Goal: Information Seeking & Learning: Learn about a topic

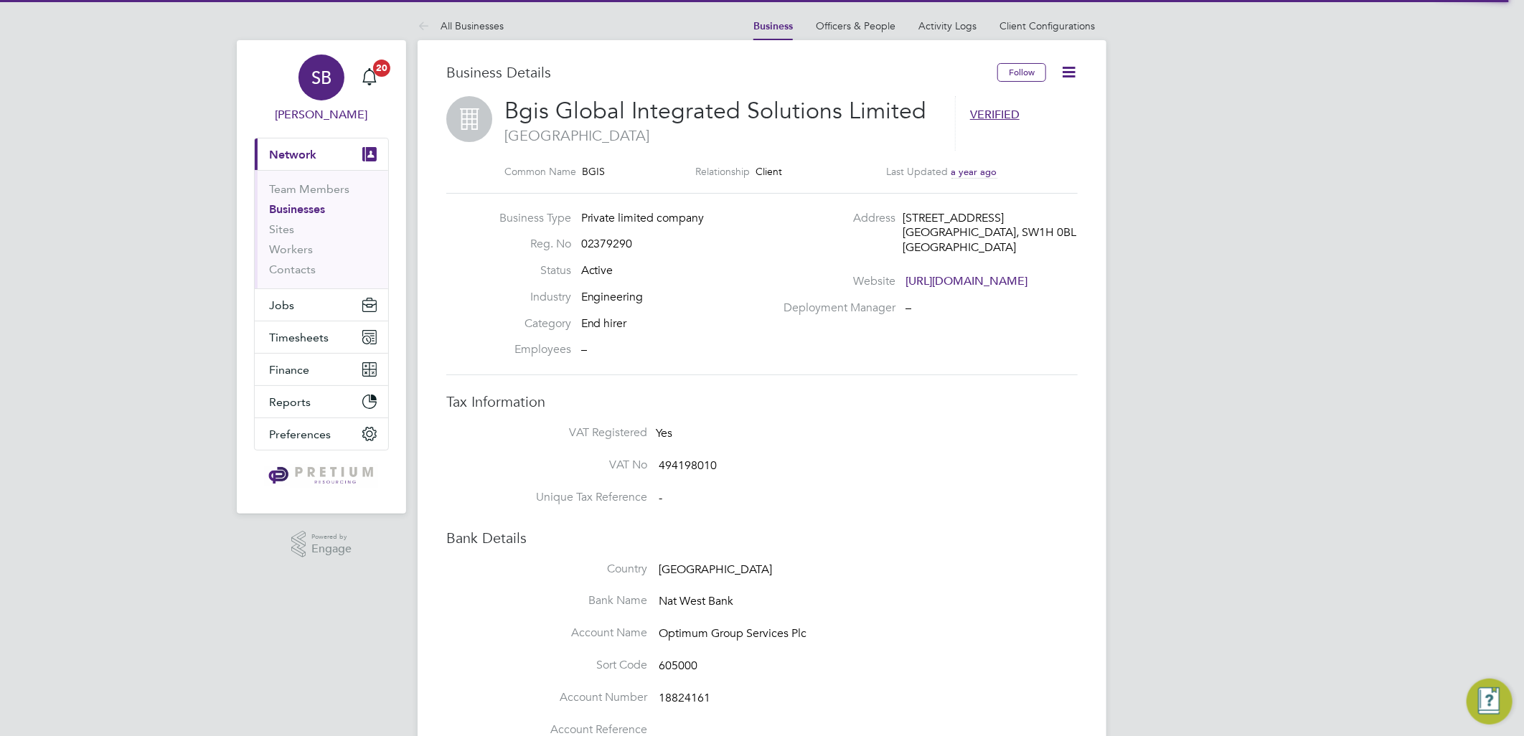
click at [324, 77] on span "SB" at bounding box center [321, 77] width 20 height 19
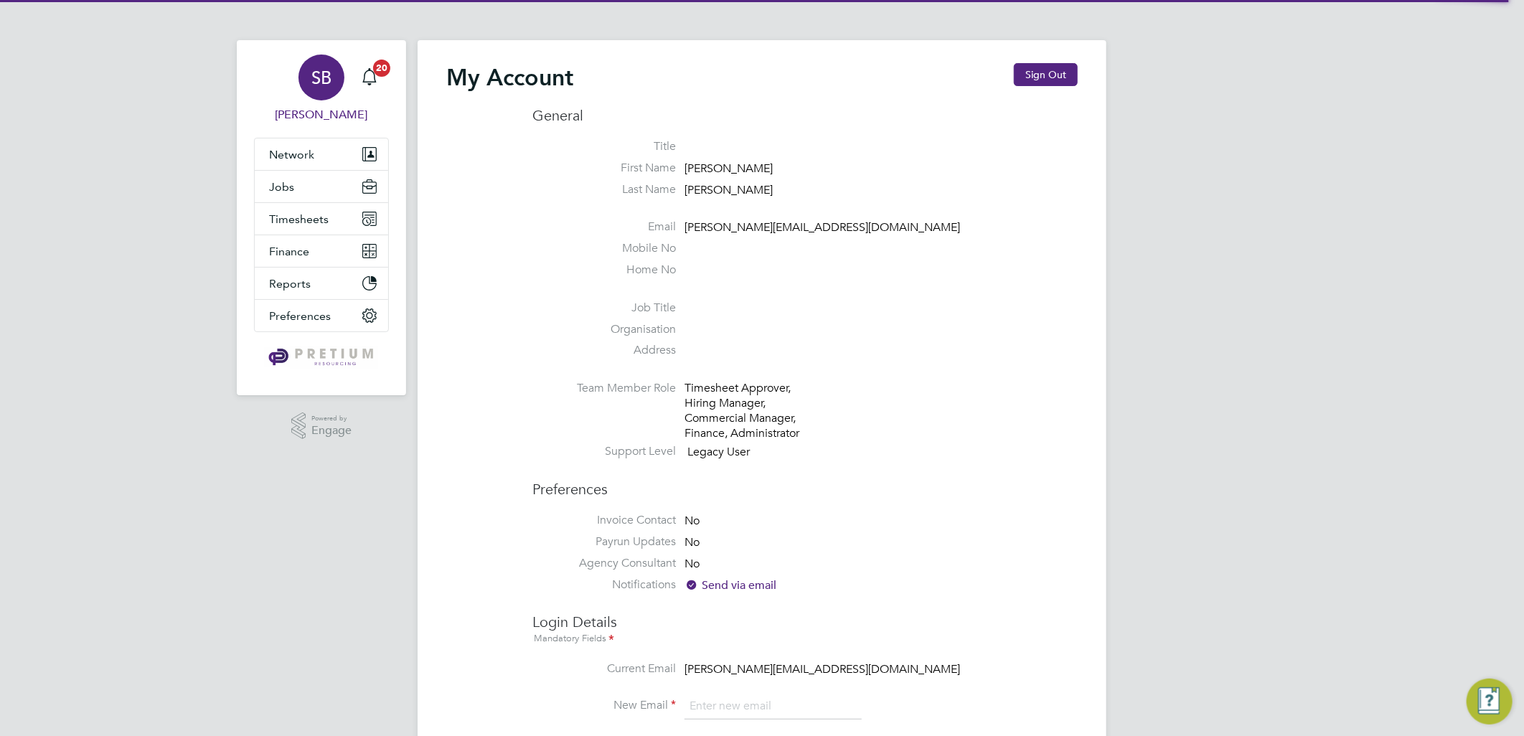
type input "[PERSON_NAME][EMAIL_ADDRESS][DOMAIN_NAME]"
click at [1048, 80] on button "Sign Out" at bounding box center [1046, 74] width 64 height 23
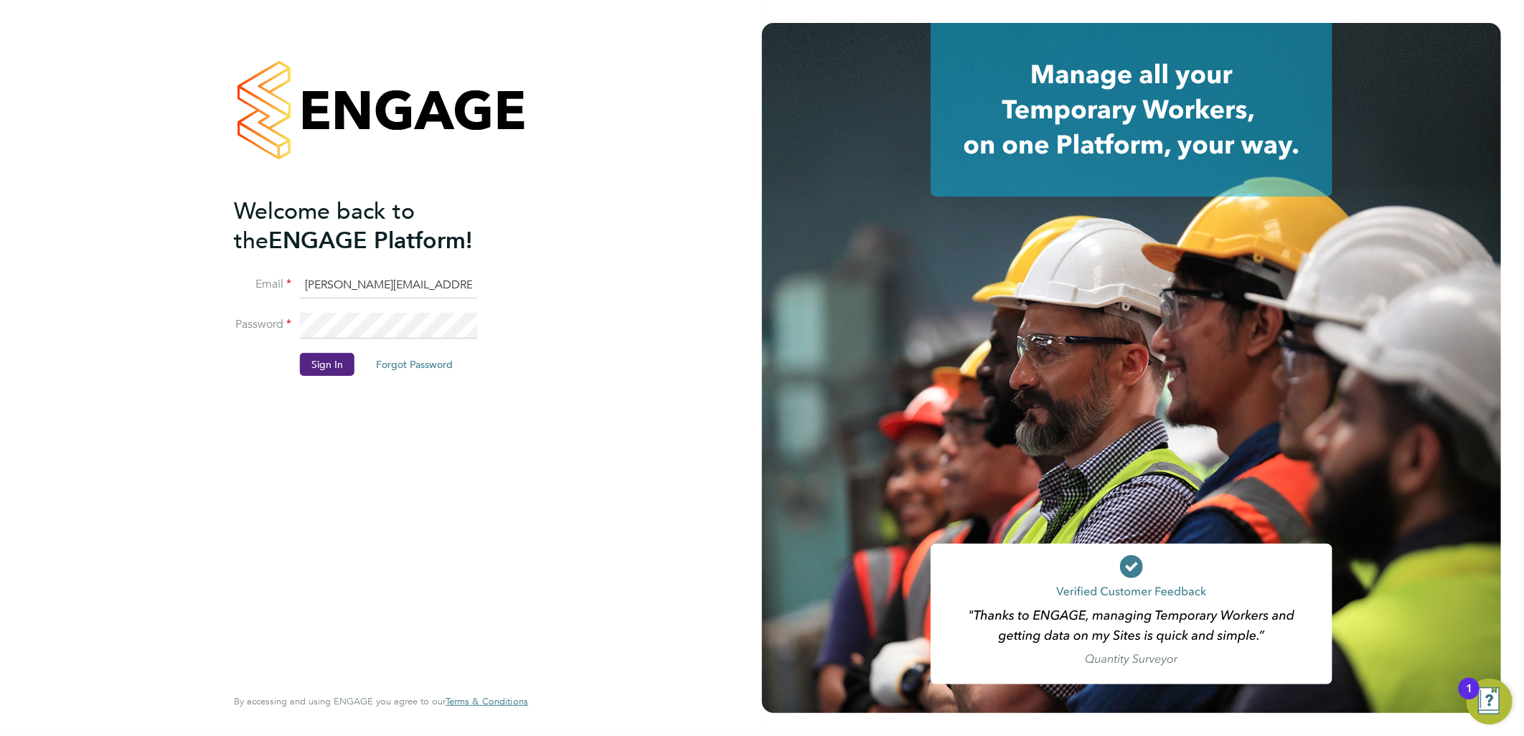
drag, startPoint x: 349, startPoint y: 283, endPoint x: 192, endPoint y: 271, distance: 157.5
click at [206, 275] on div "Welcome back to the ENGAGE Platform! Email sasha.baird@pretiumresourcing.co.uk …" at bounding box center [381, 368] width 352 height 736
type input "bgis@pretiumresourcing.co.uk"
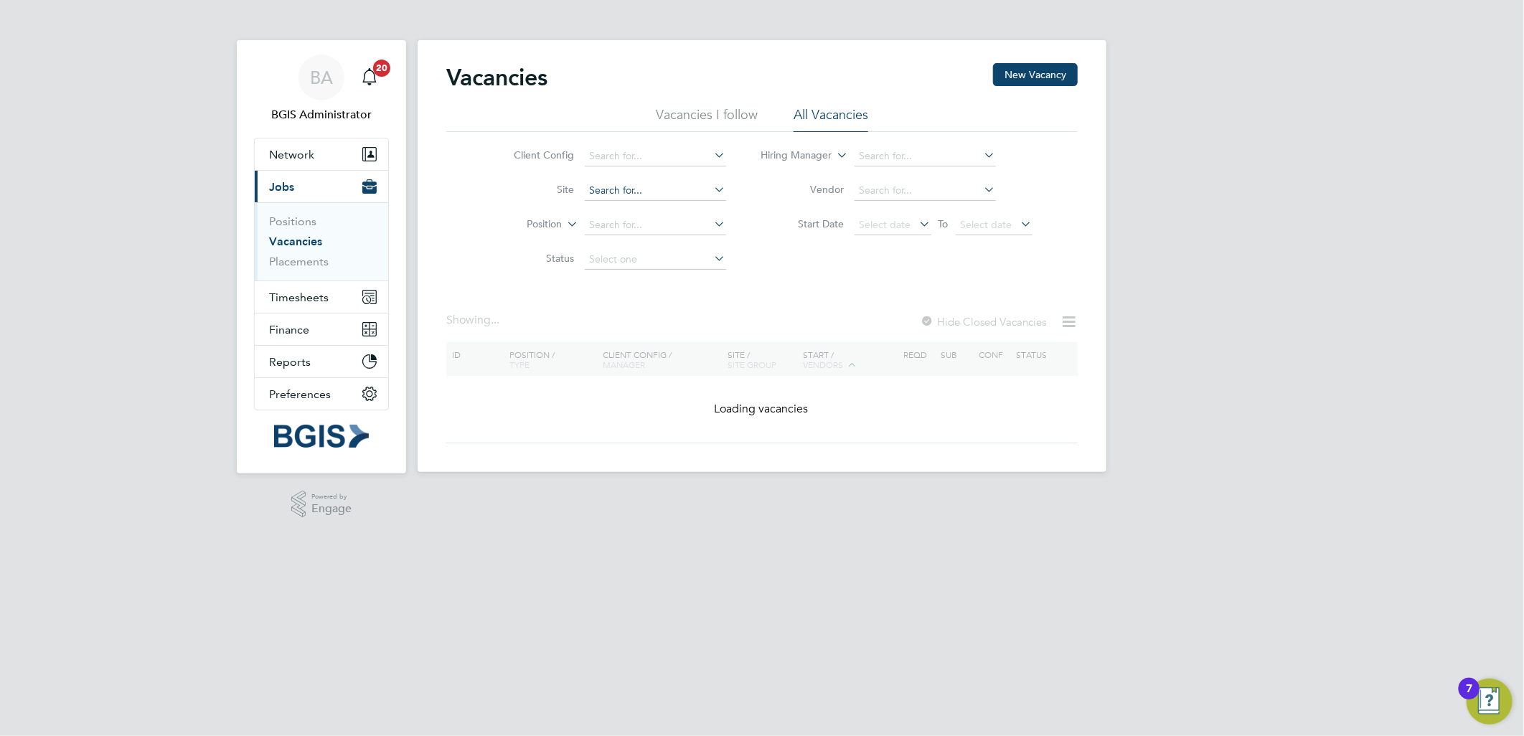
click at [613, 185] on input at bounding box center [655, 191] width 141 height 20
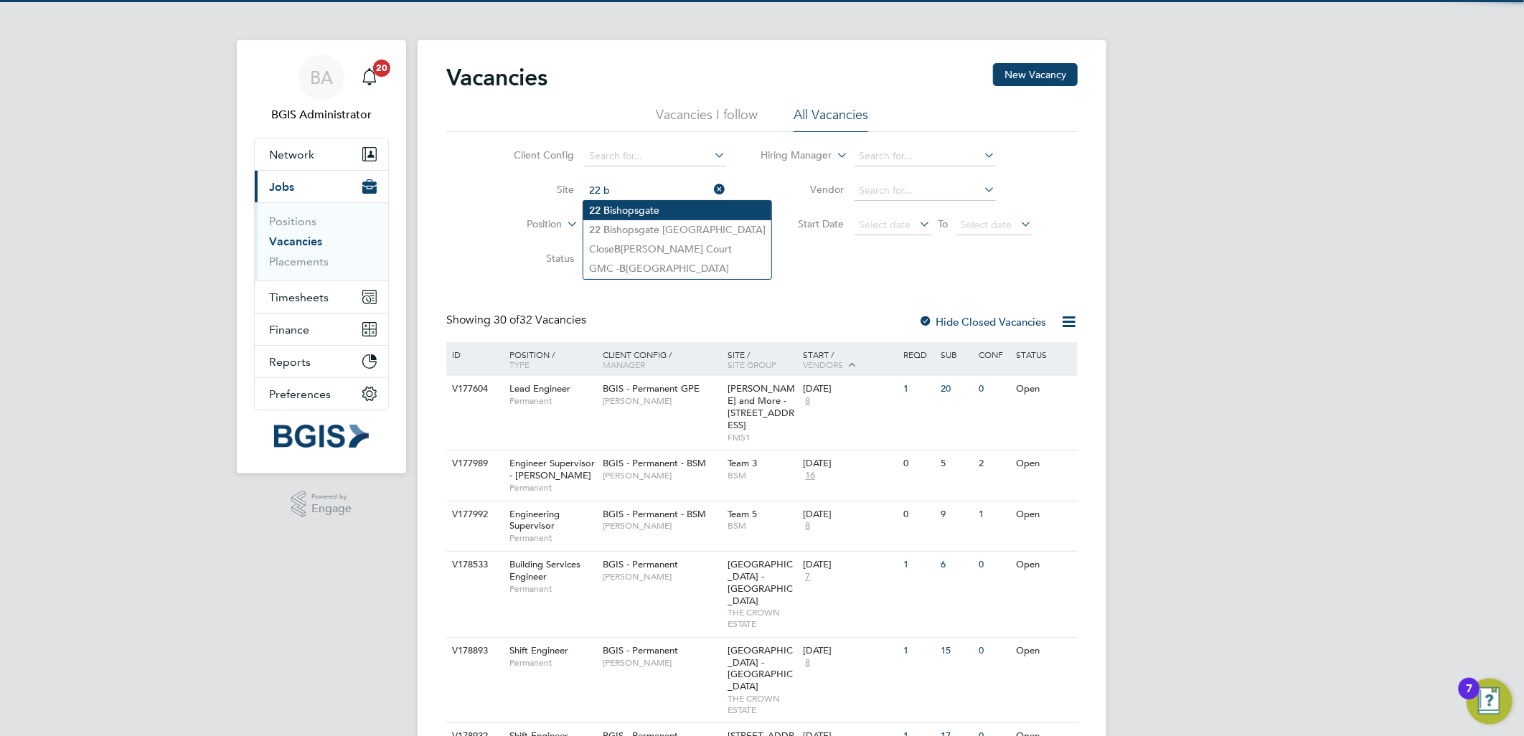
click at [639, 202] on li "22 B ishopsgate" at bounding box center [677, 210] width 188 height 19
type input "22 Bishopsgate"
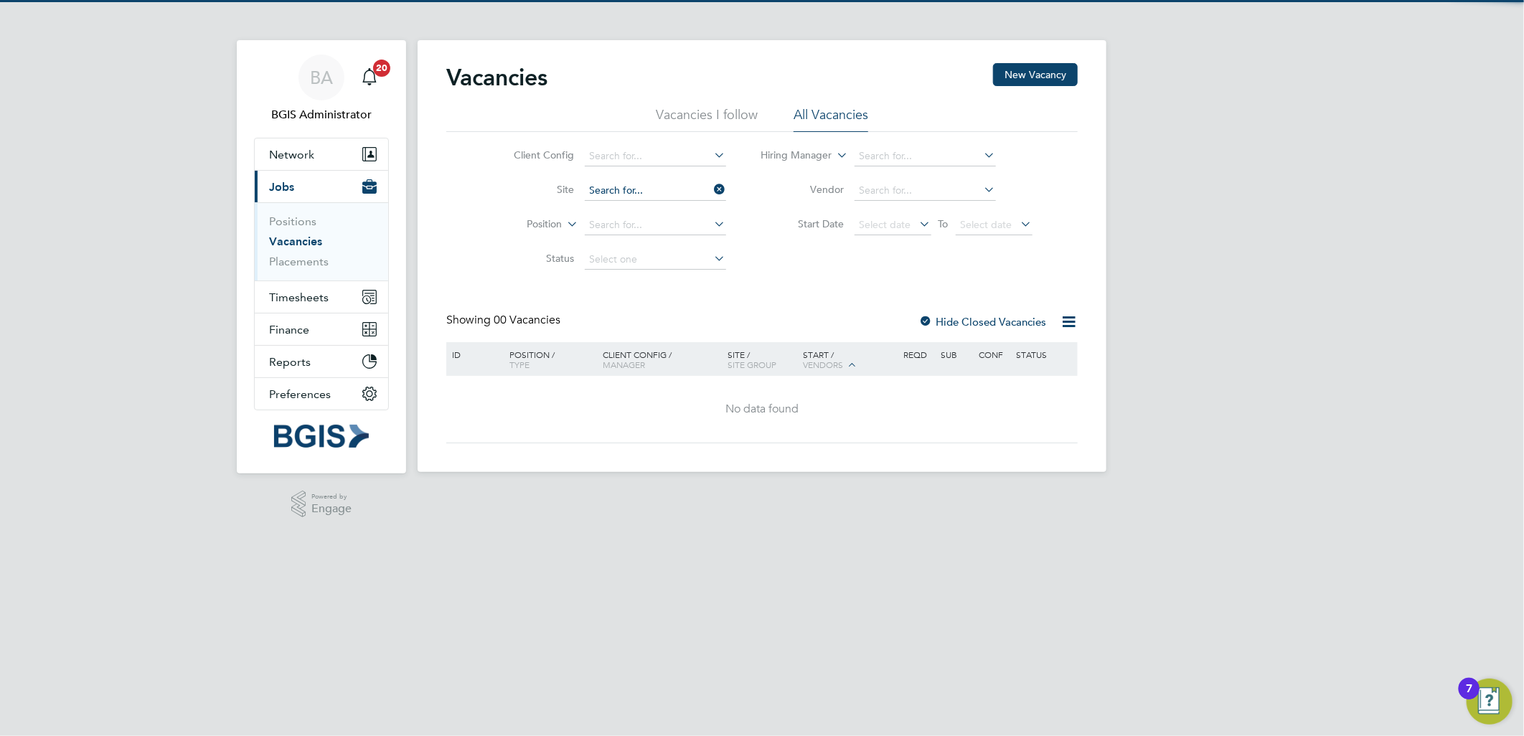
click at [664, 191] on input at bounding box center [655, 191] width 141 height 20
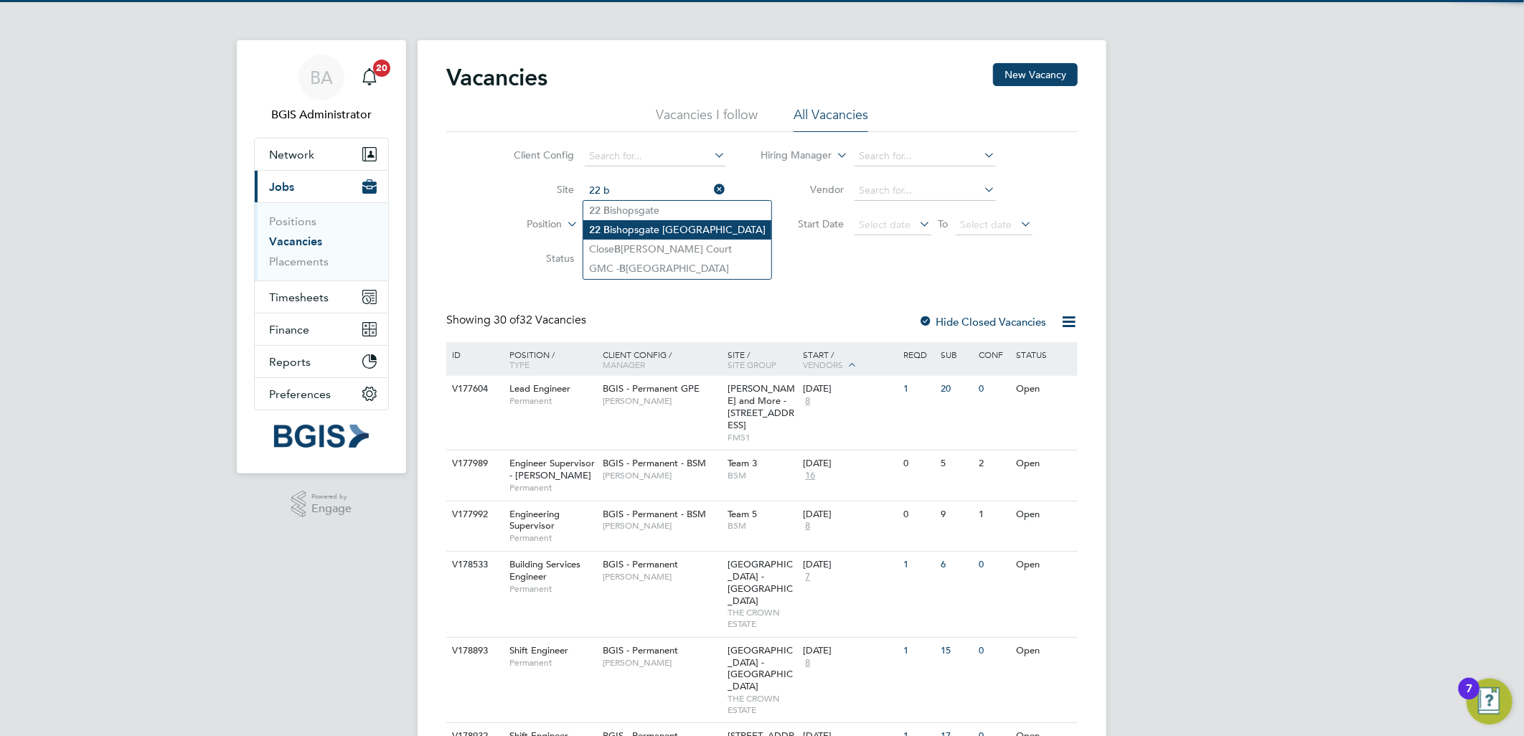
click at [641, 225] on li "22 B ishopsgate London" at bounding box center [677, 229] width 188 height 19
type input "22 Bishopsgate London"
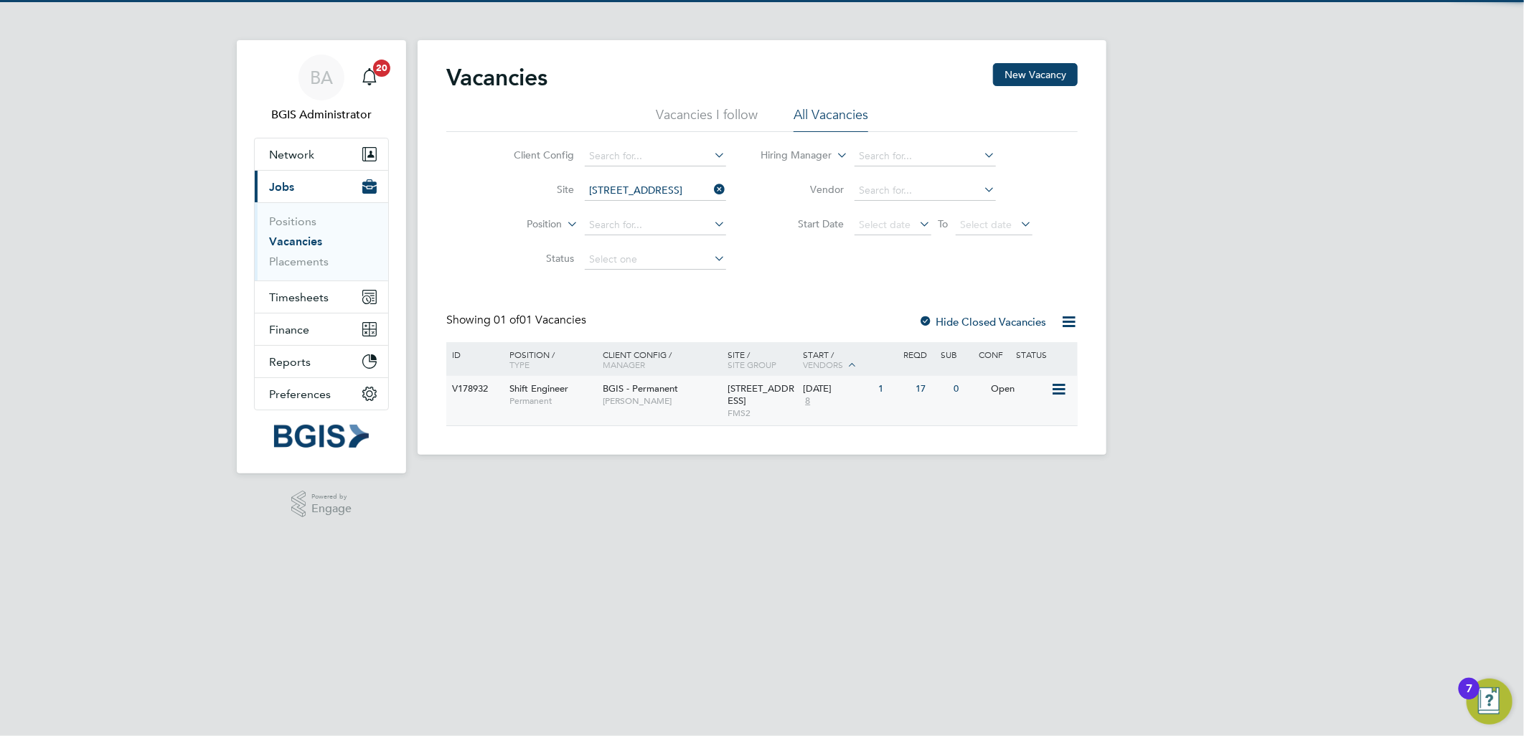
click at [730, 393] on span "22 Bishopsgate London" at bounding box center [761, 394] width 67 height 24
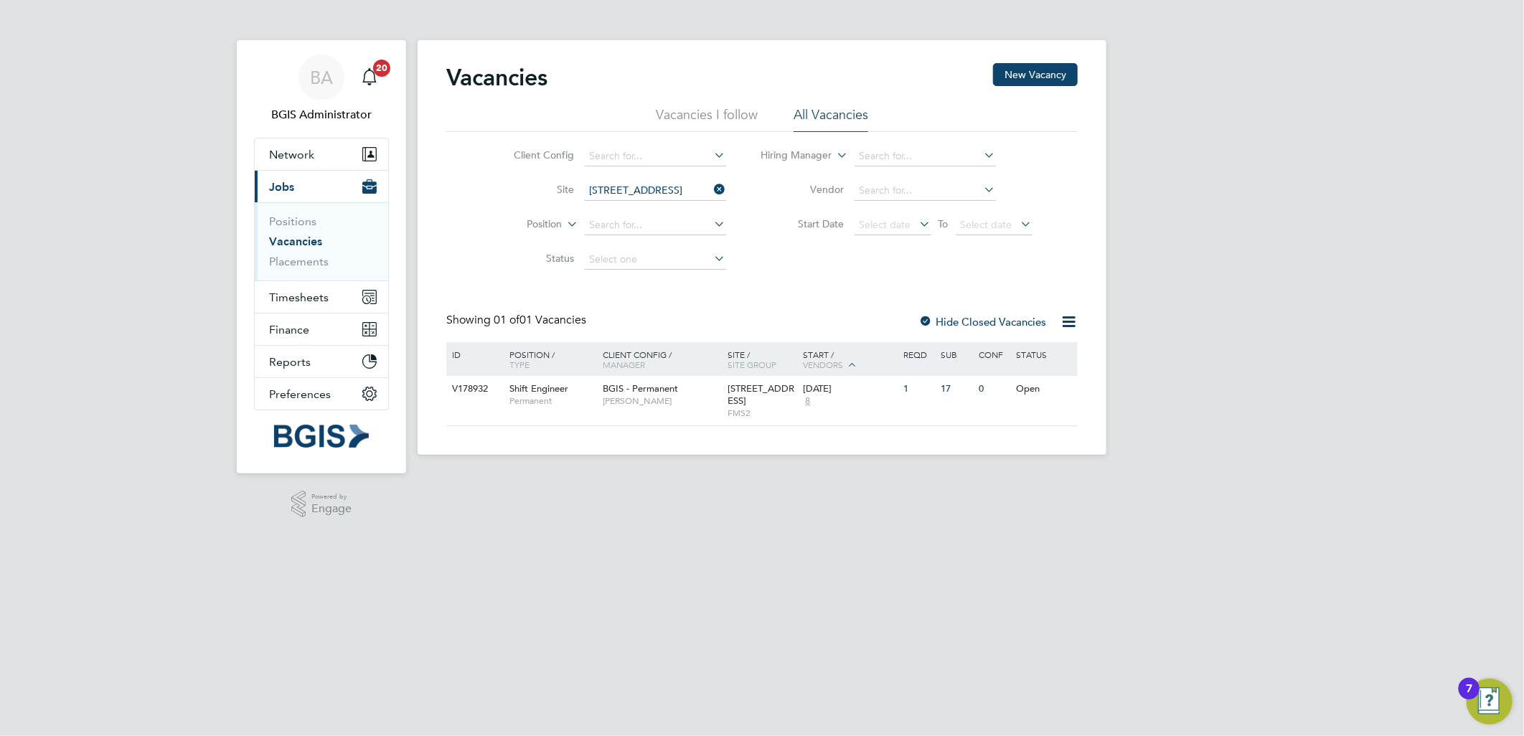
click at [712, 189] on icon at bounding box center [712, 189] width 0 height 20
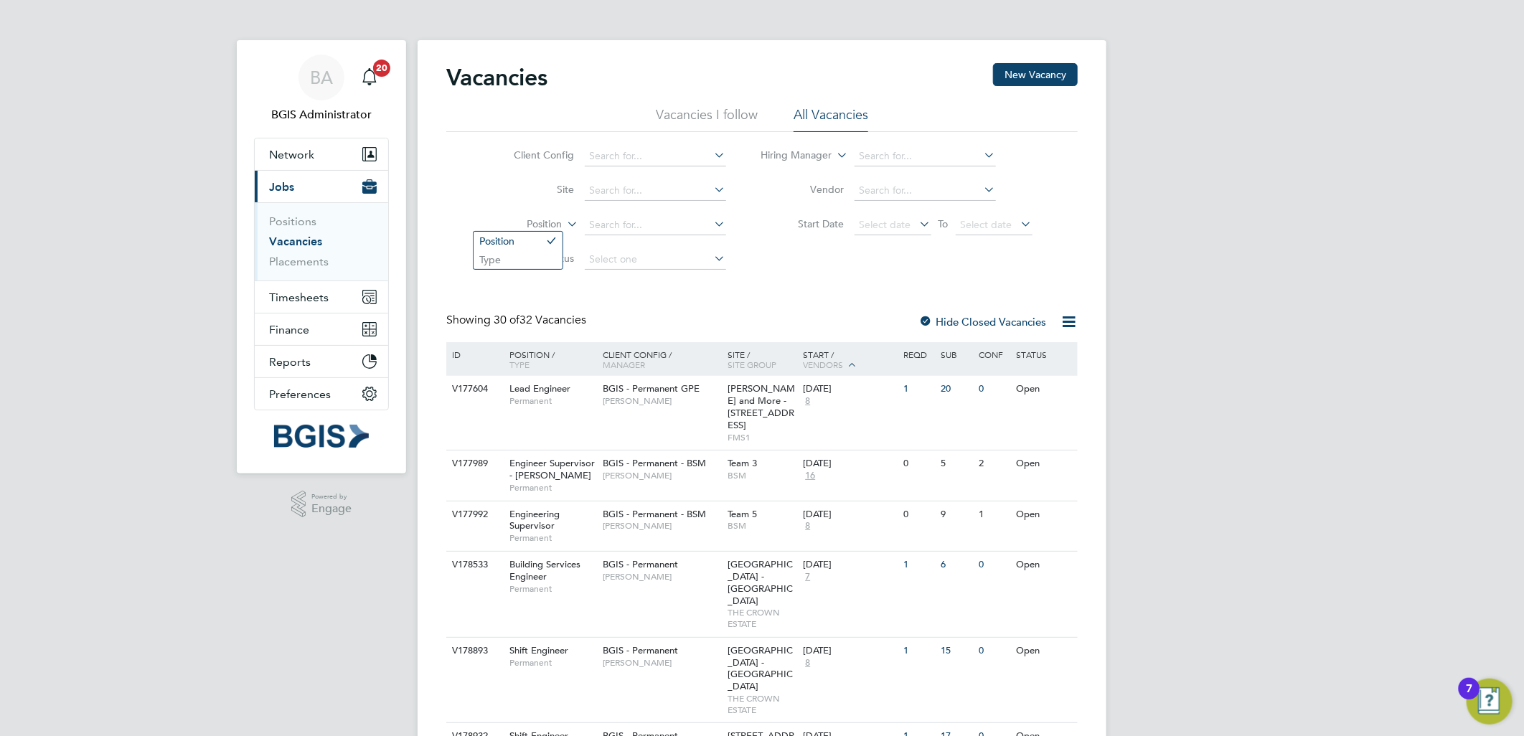
click at [539, 223] on label "Position" at bounding box center [521, 224] width 83 height 14
click at [541, 264] on li "Type" at bounding box center [517, 259] width 89 height 19
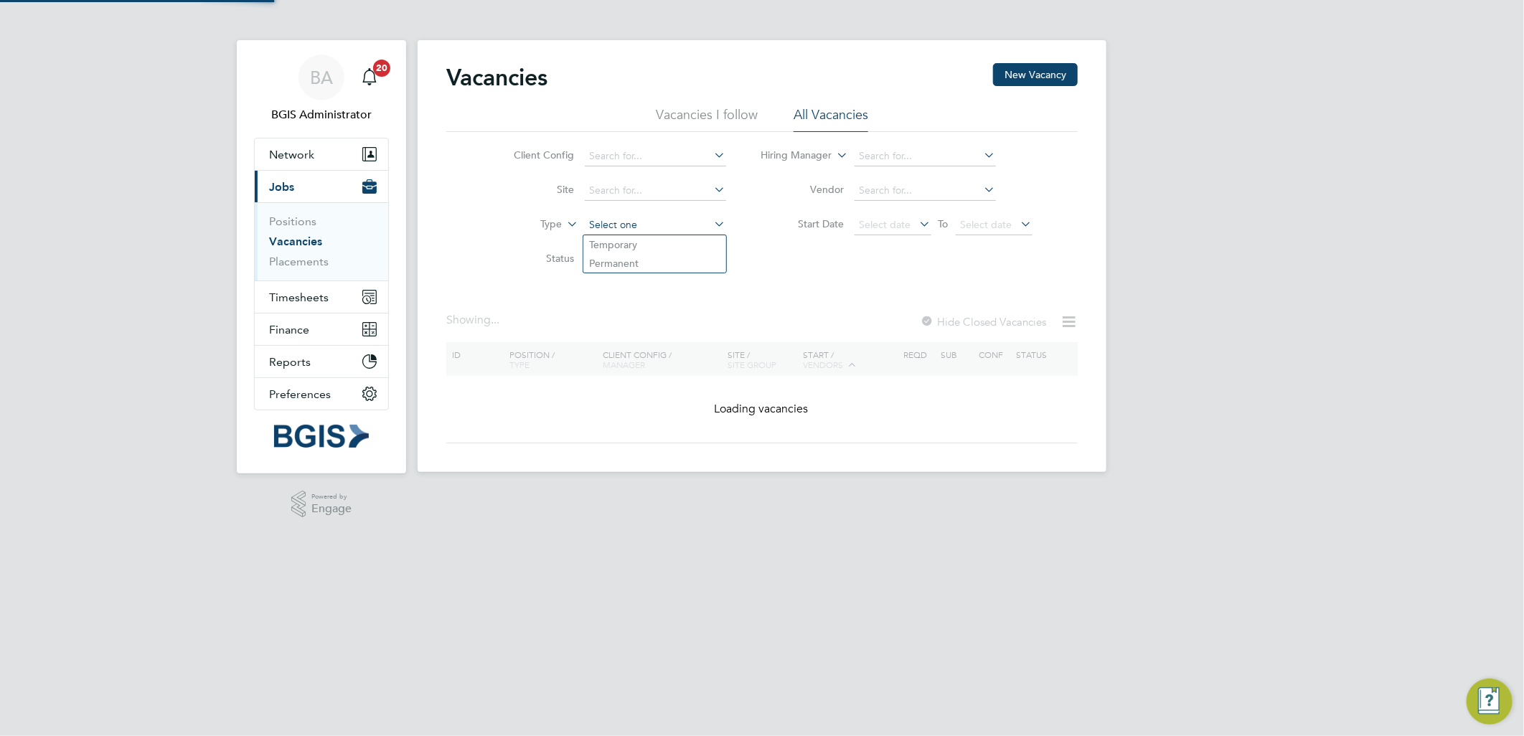
drag, startPoint x: 636, startPoint y: 217, endPoint x: 636, endPoint y: 232, distance: 15.1
click at [636, 218] on input at bounding box center [655, 225] width 141 height 20
click at [630, 242] on li "Temporary" at bounding box center [654, 244] width 143 height 19
type input "Temporary"
click at [646, 226] on input at bounding box center [655, 225] width 141 height 20
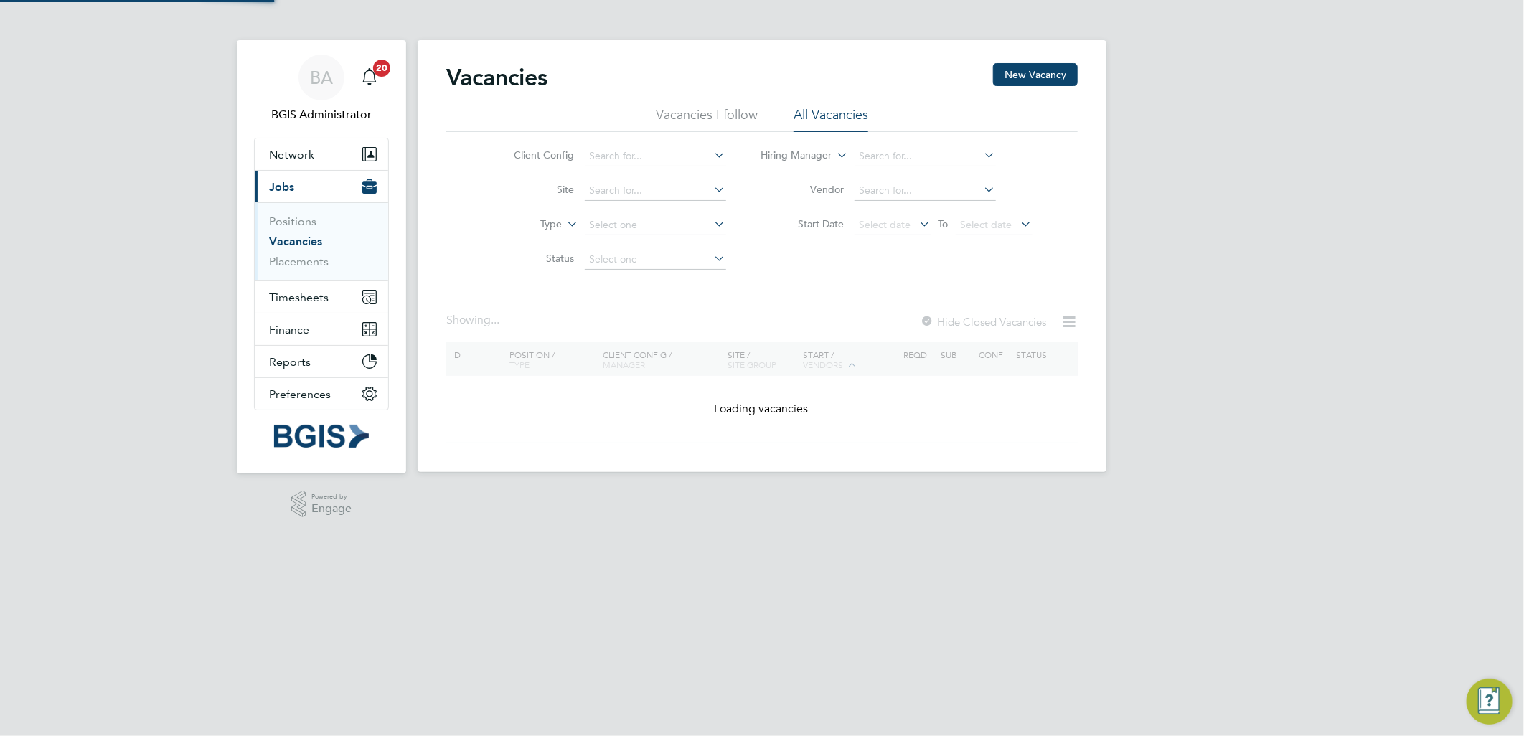
click at [633, 263] on li "Permanent" at bounding box center [654, 263] width 143 height 19
type input "Permanent"
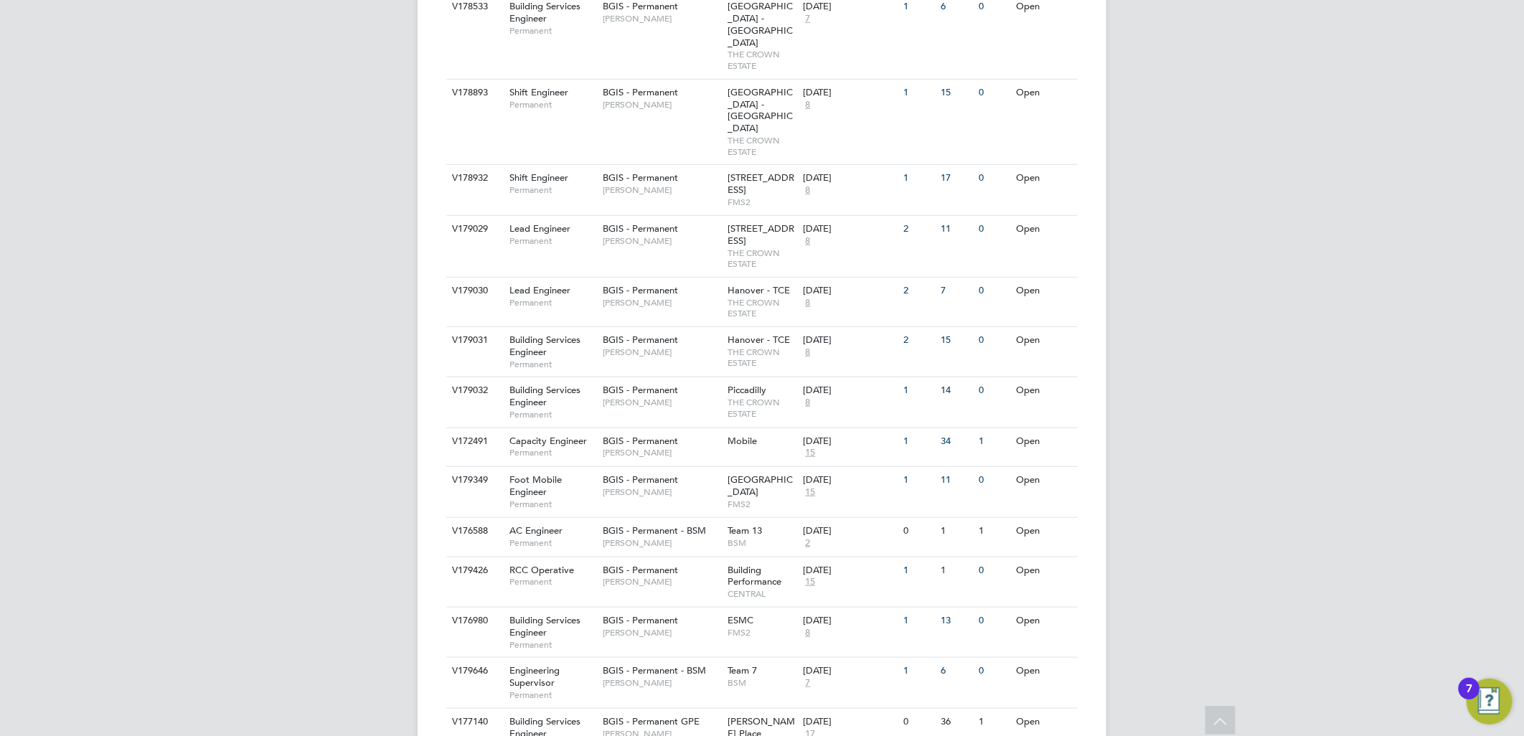
scroll to position [367, 0]
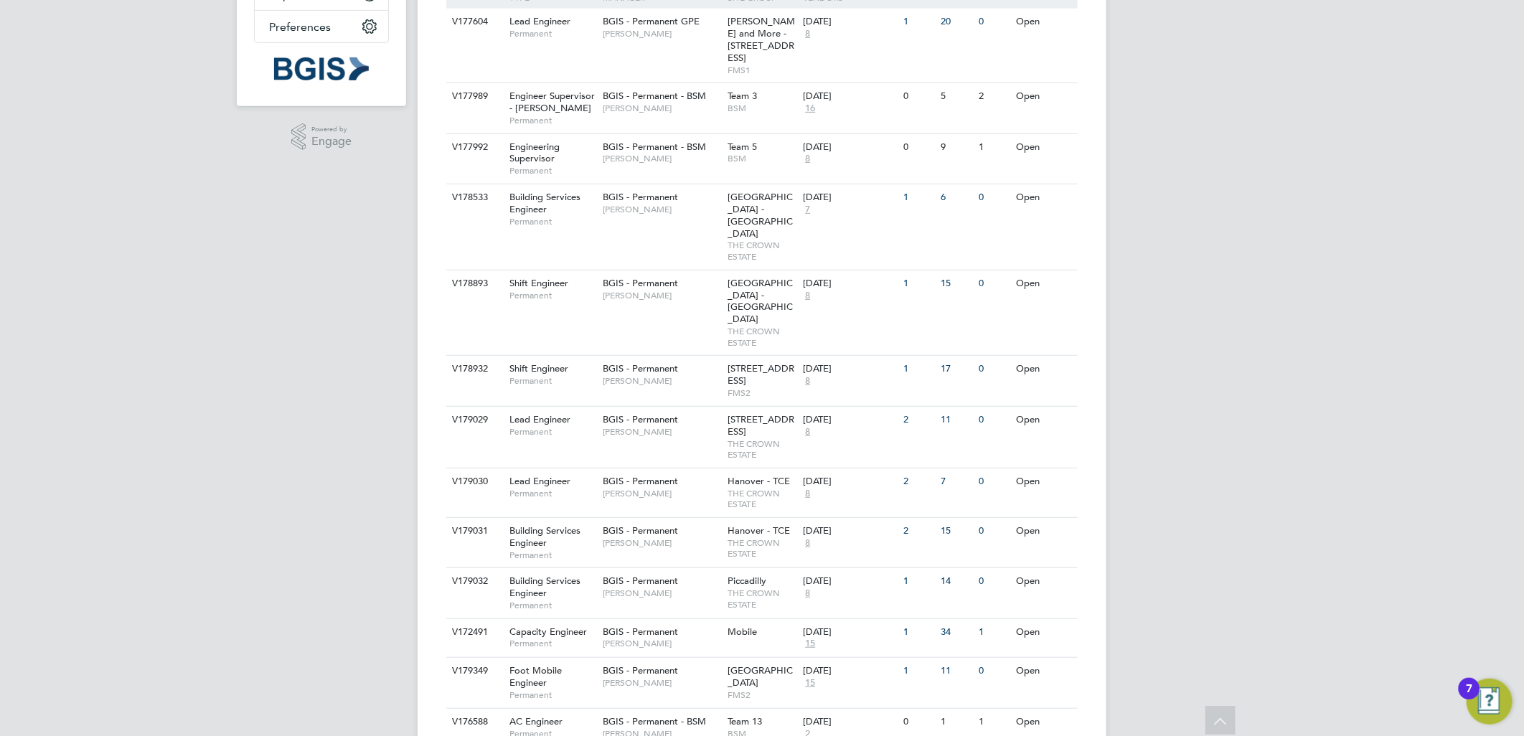
click at [1242, 328] on div "BA BGIS Administrator Notifications 20 Applications: Network Team Members Busin…" at bounding box center [762, 368] width 1524 height 1470
click at [719, 658] on div "BGIS - Permanent Hamza Idris" at bounding box center [662, 676] width 126 height 37
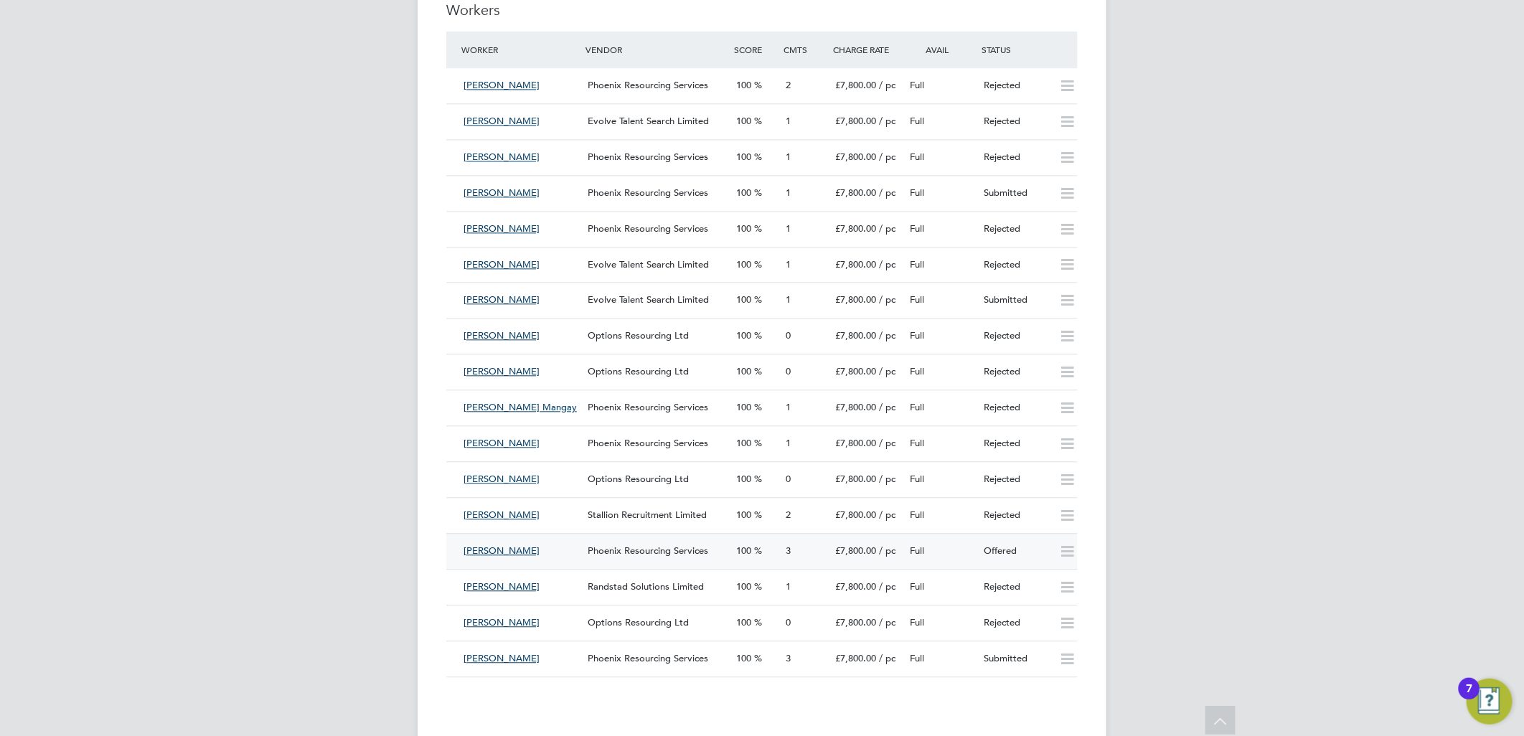
click at [666, 549] on span "Phoenix Resourcing Services" at bounding box center [648, 551] width 121 height 12
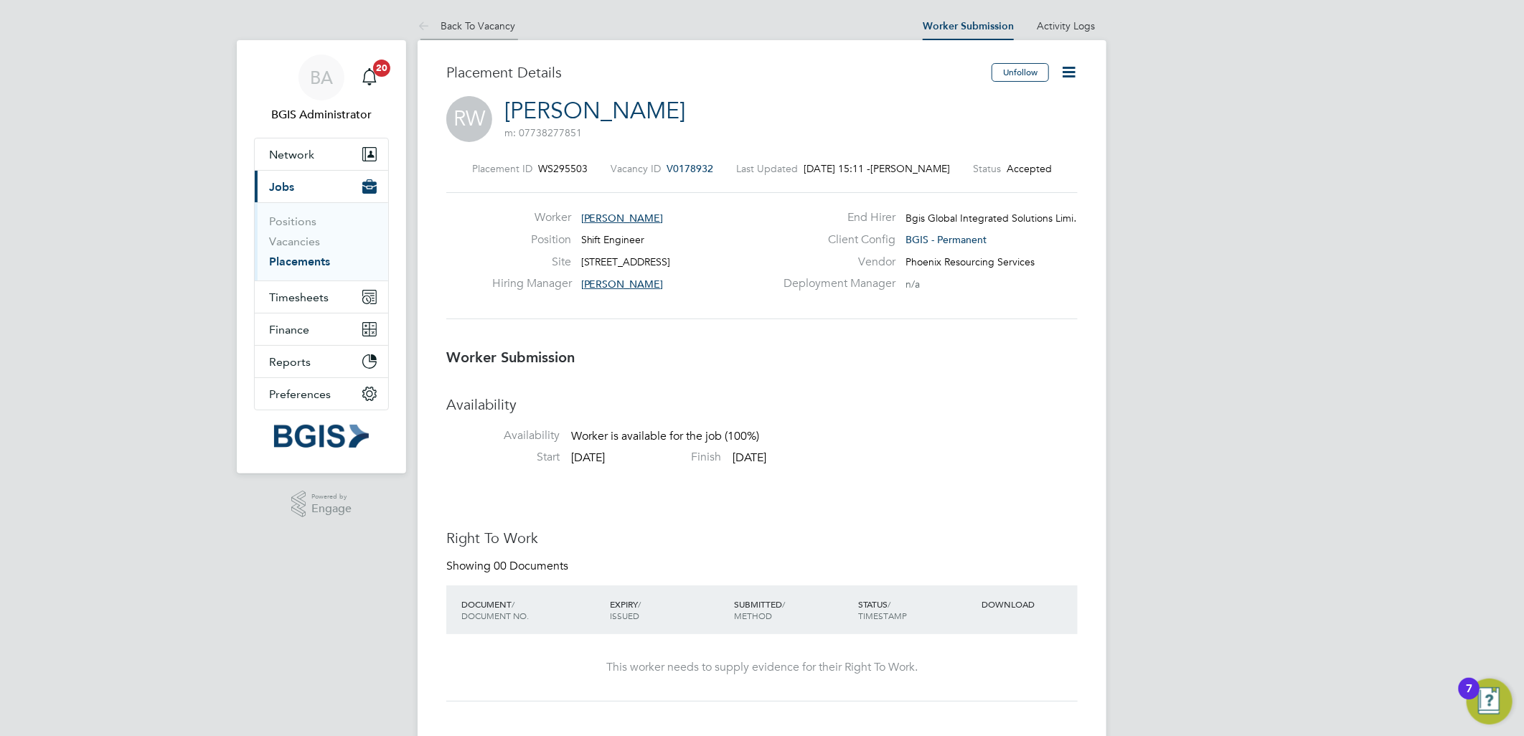
click at [481, 27] on link "Back To Vacancy" at bounding box center [467, 25] width 98 height 13
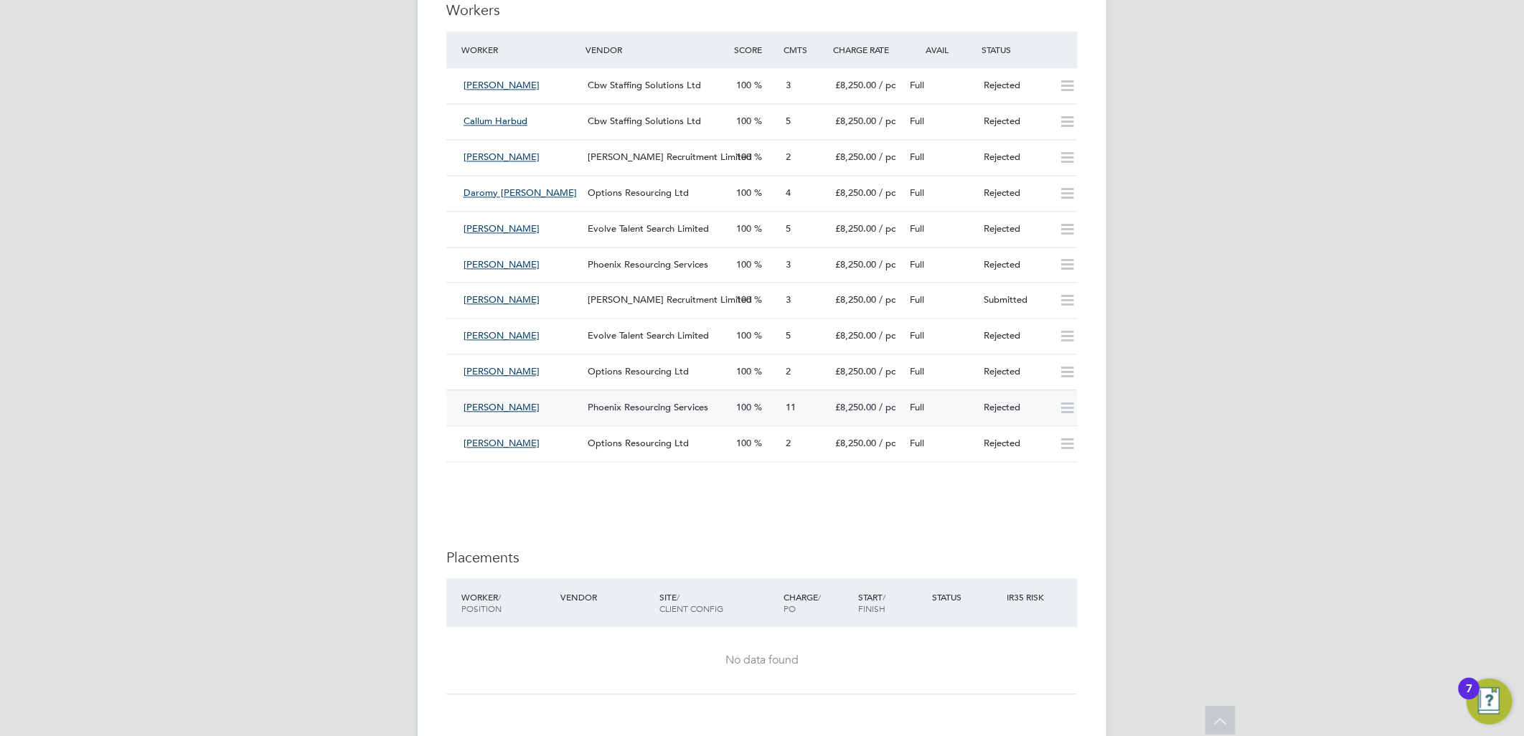
click at [589, 418] on div "Phoenix Resourcing Services" at bounding box center [656, 408] width 149 height 24
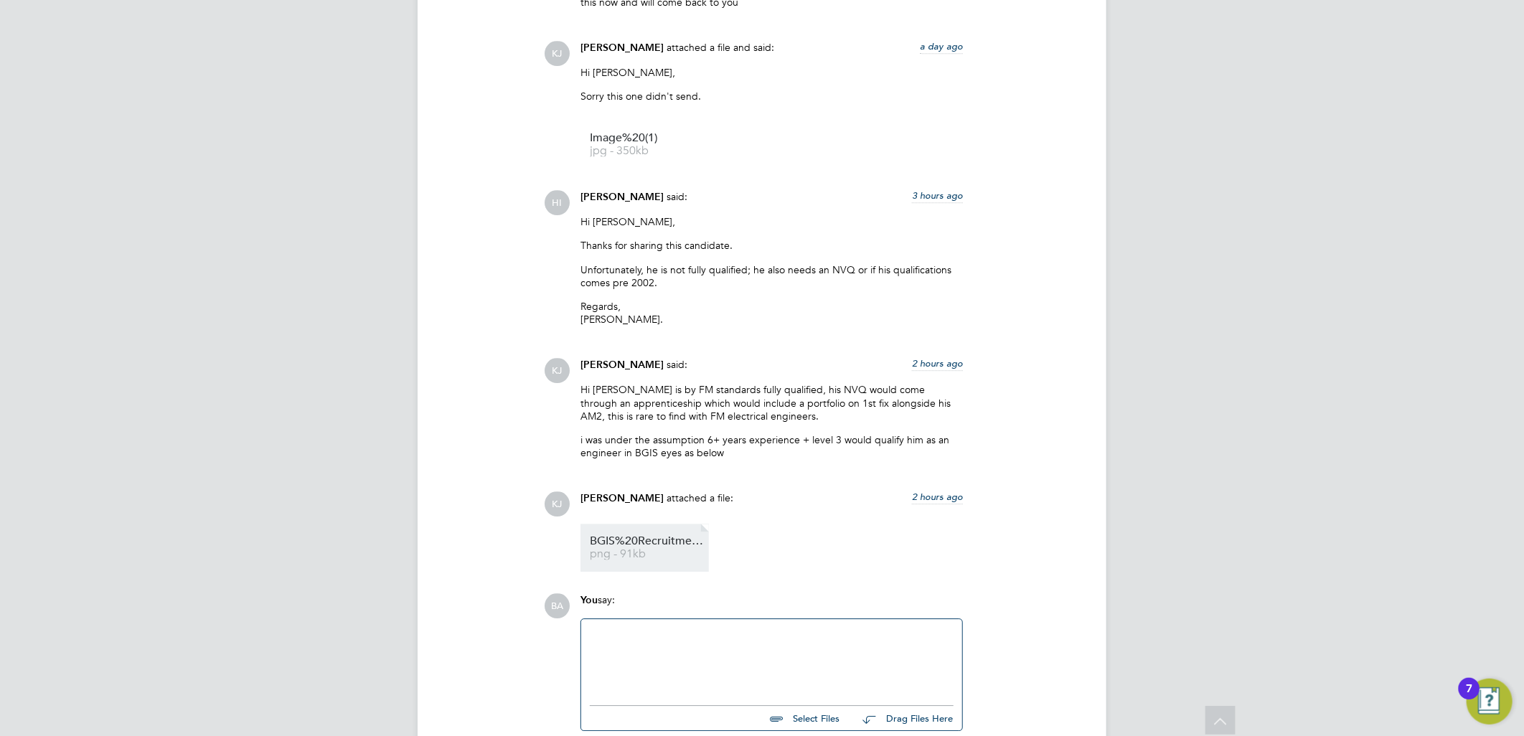
click at [668, 525] on li "BGIS%20Recruitment%20-%20Pretium png - 91kb" at bounding box center [644, 548] width 128 height 48
click at [648, 547] on link "BGIS%20Recruitment%20-%20Pretium png - 91kb" at bounding box center [647, 548] width 115 height 24
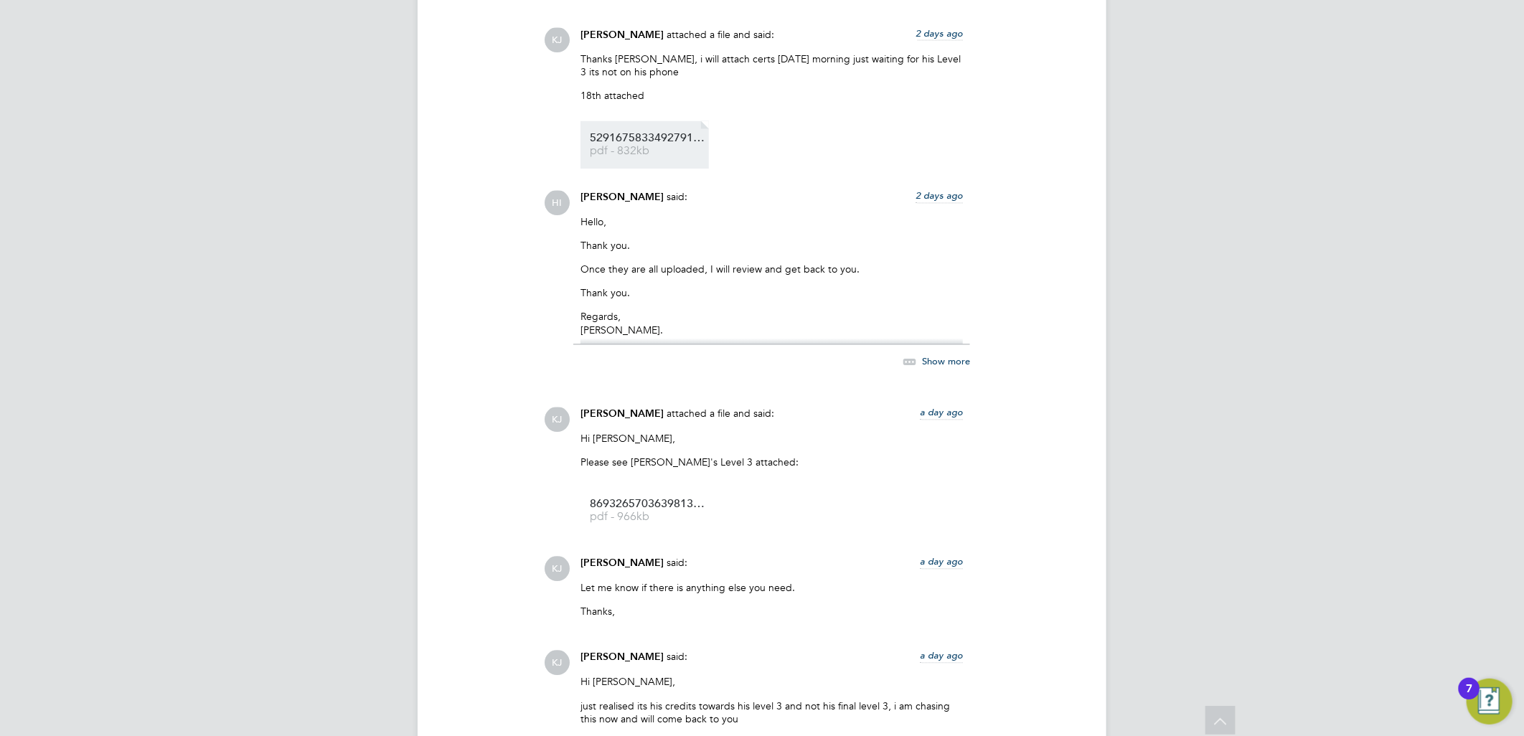
click at [603, 137] on span "5291675833492791748" at bounding box center [647, 138] width 115 height 11
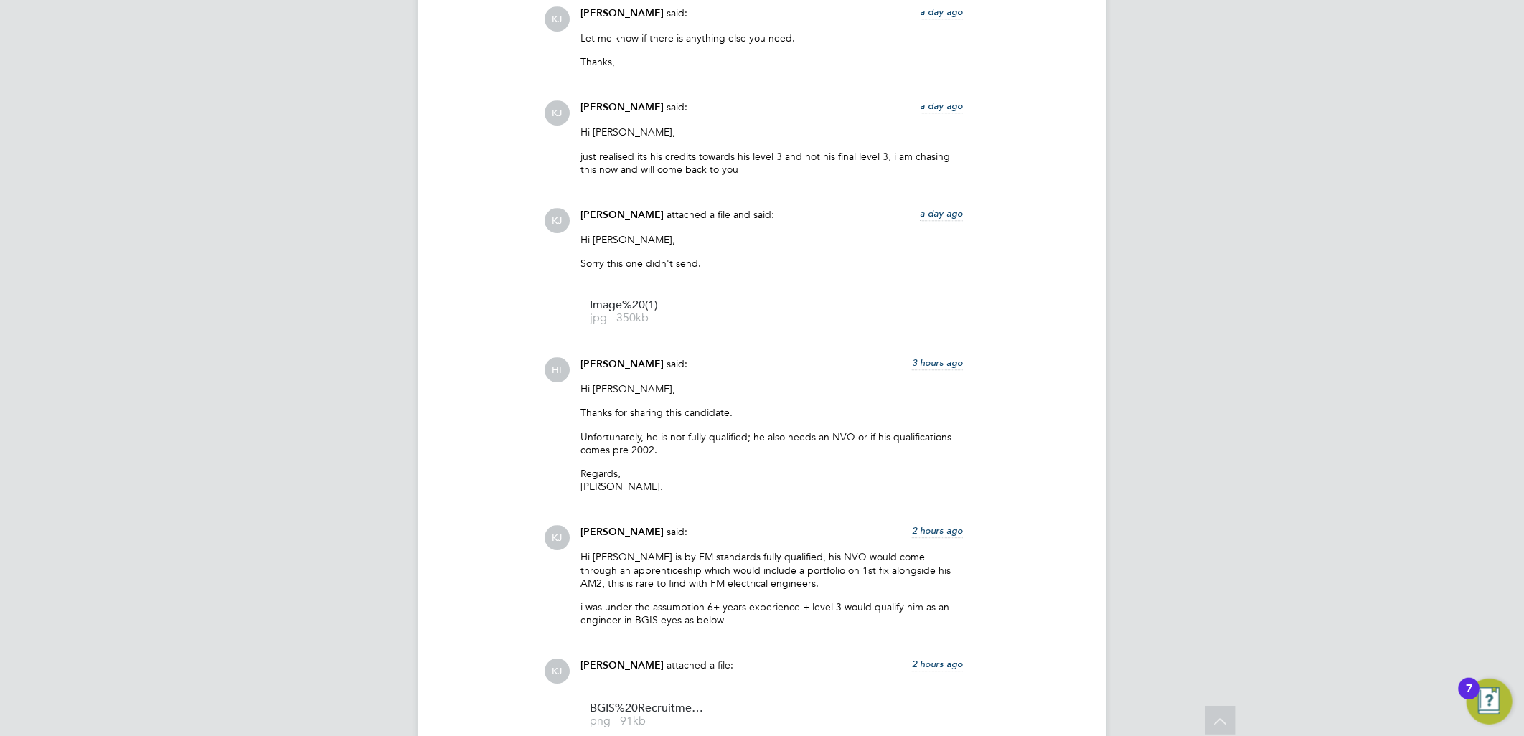
scroll to position [2232, 0]
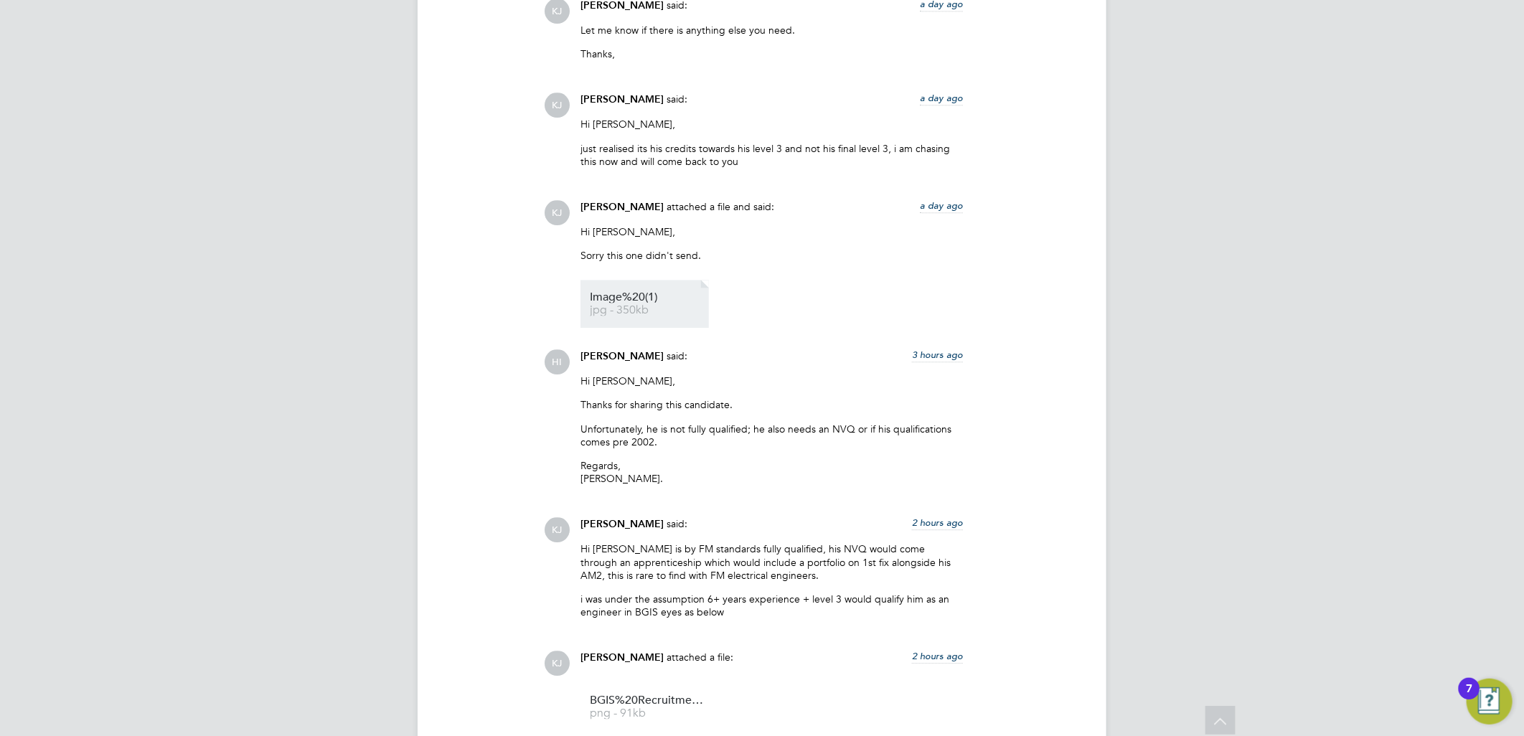
click at [641, 289] on li "Image%20(1) jpg - 350kb" at bounding box center [644, 304] width 128 height 48
click at [675, 306] on span "jpg - 350kb" at bounding box center [647, 310] width 115 height 11
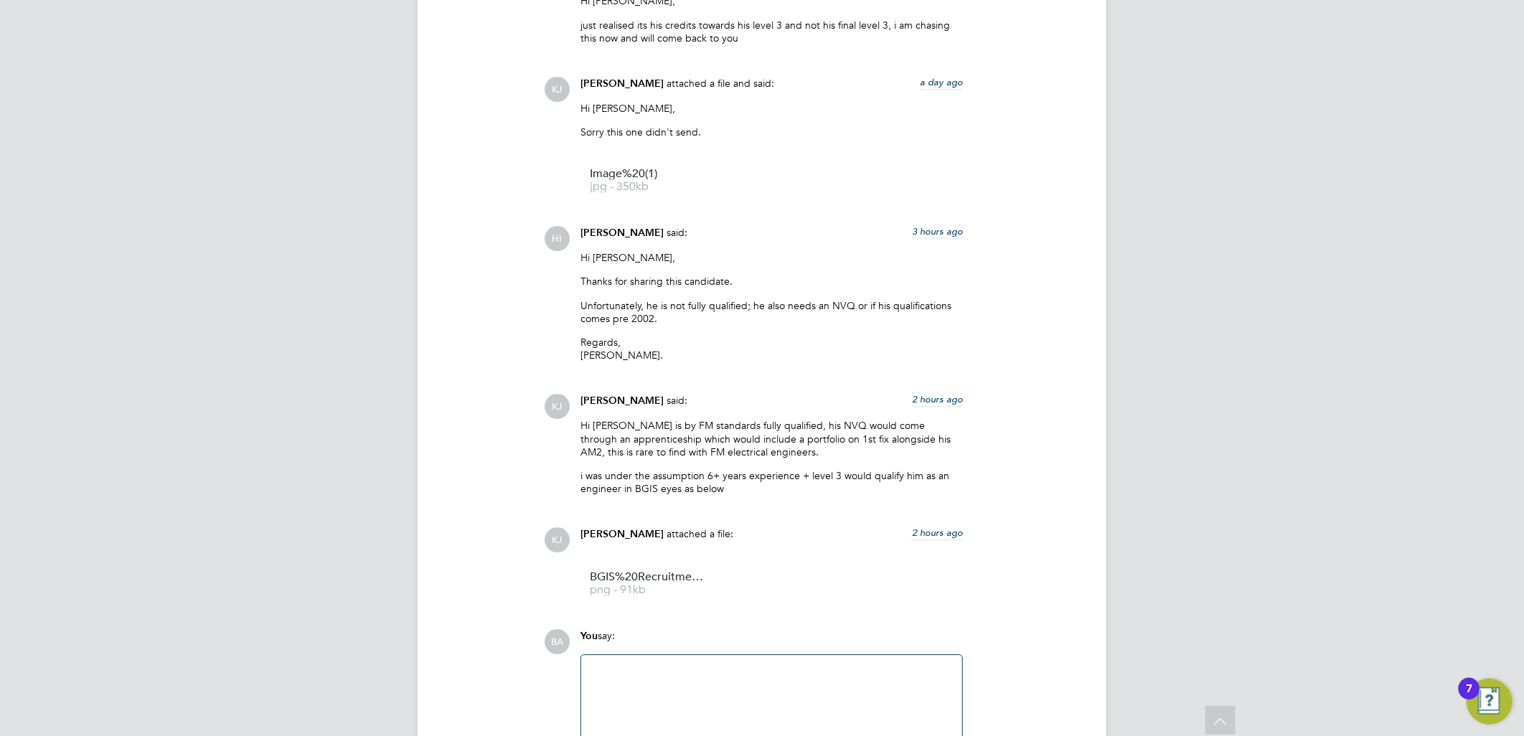
scroll to position [2494, 0]
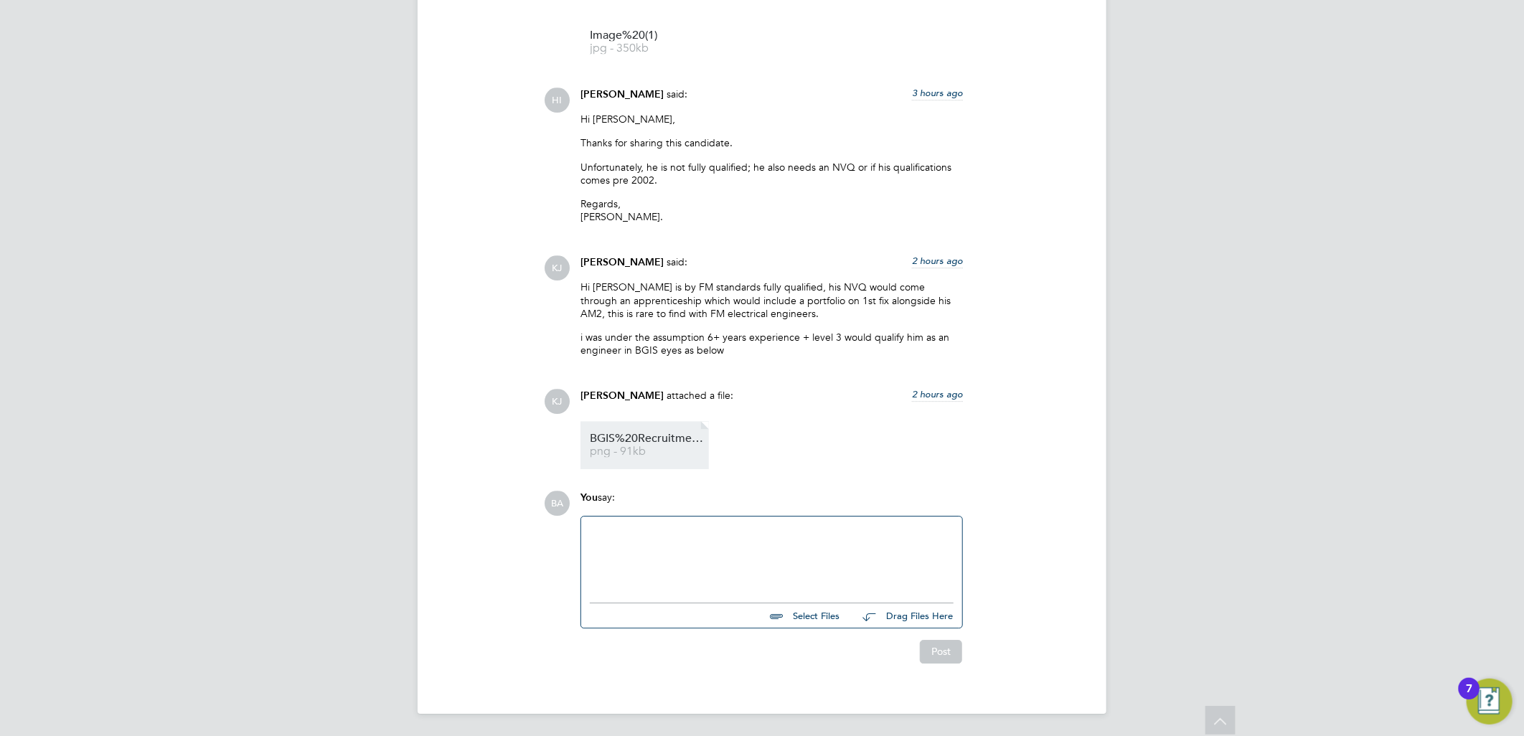
click at [641, 443] on span "BGIS%20Recruitment%20-%20Pretium" at bounding box center [647, 438] width 115 height 11
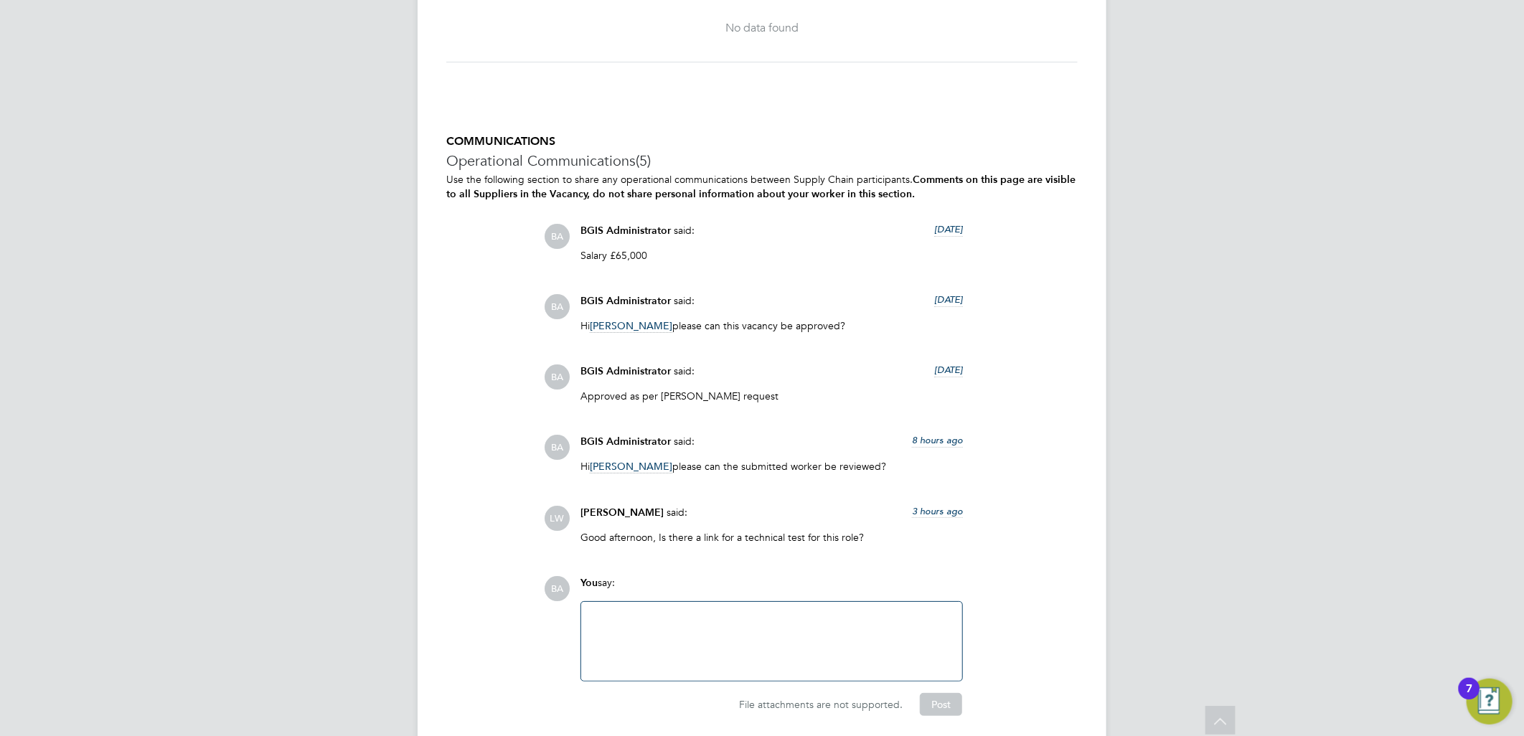
scroll to position [3343, 0]
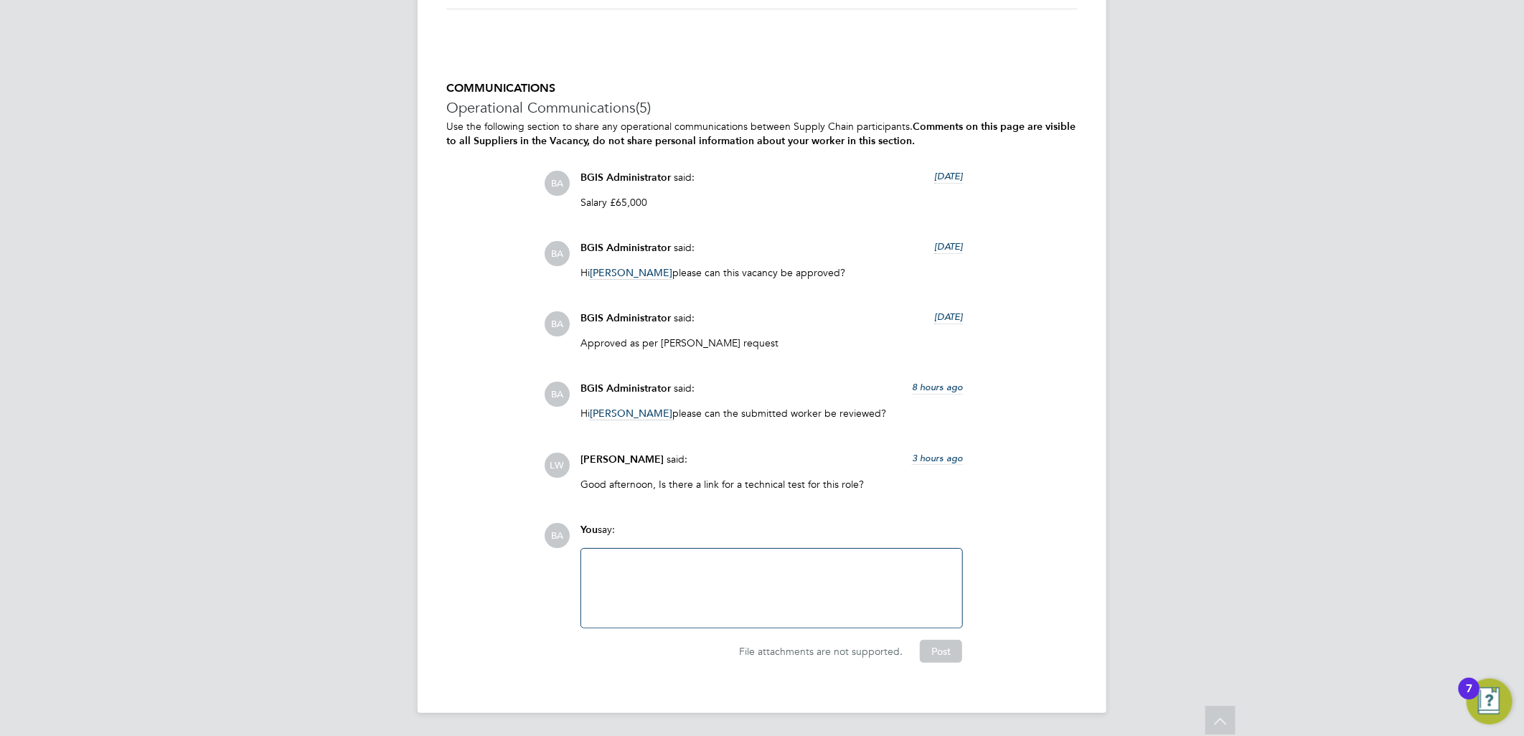
click at [697, 589] on div at bounding box center [772, 588] width 364 height 62
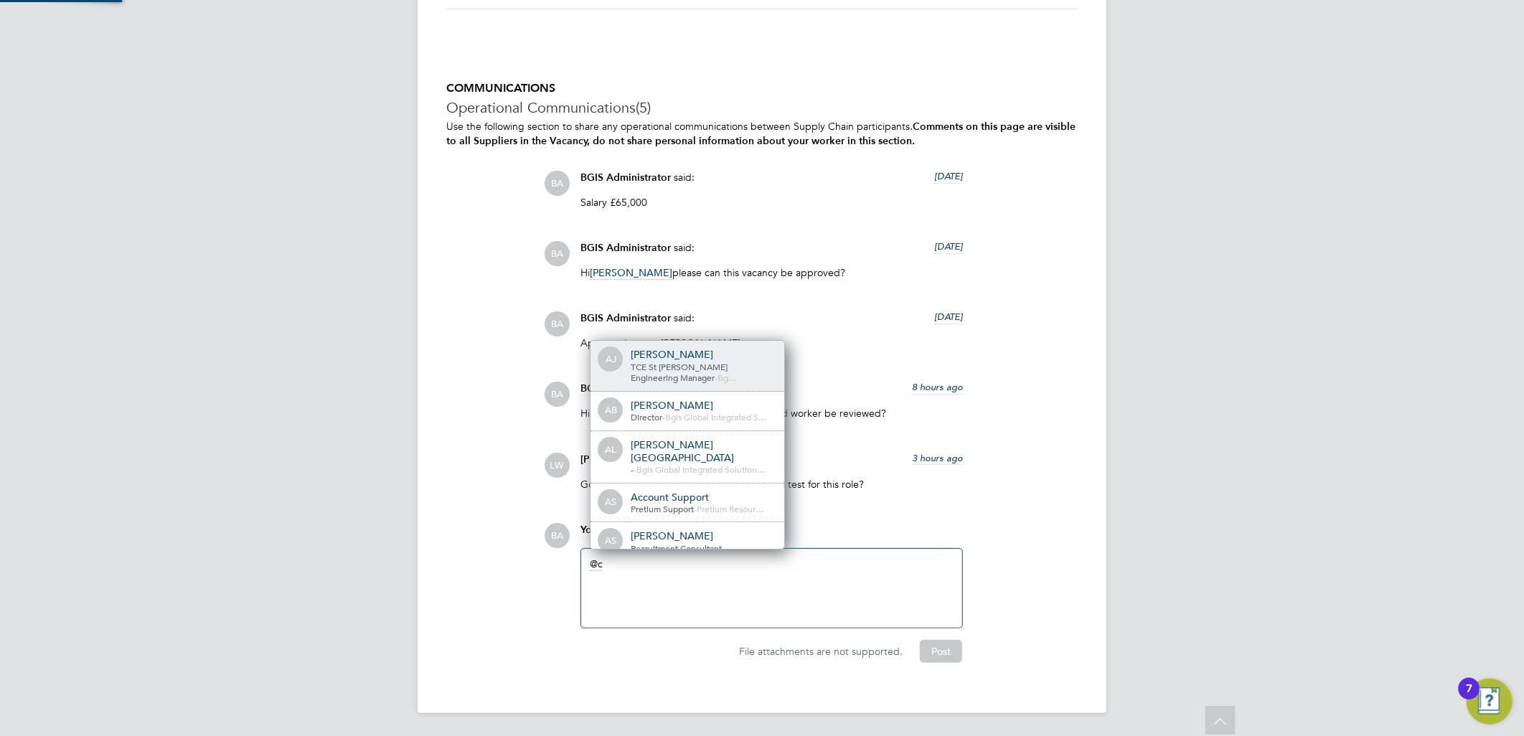
scroll to position [7, 7]
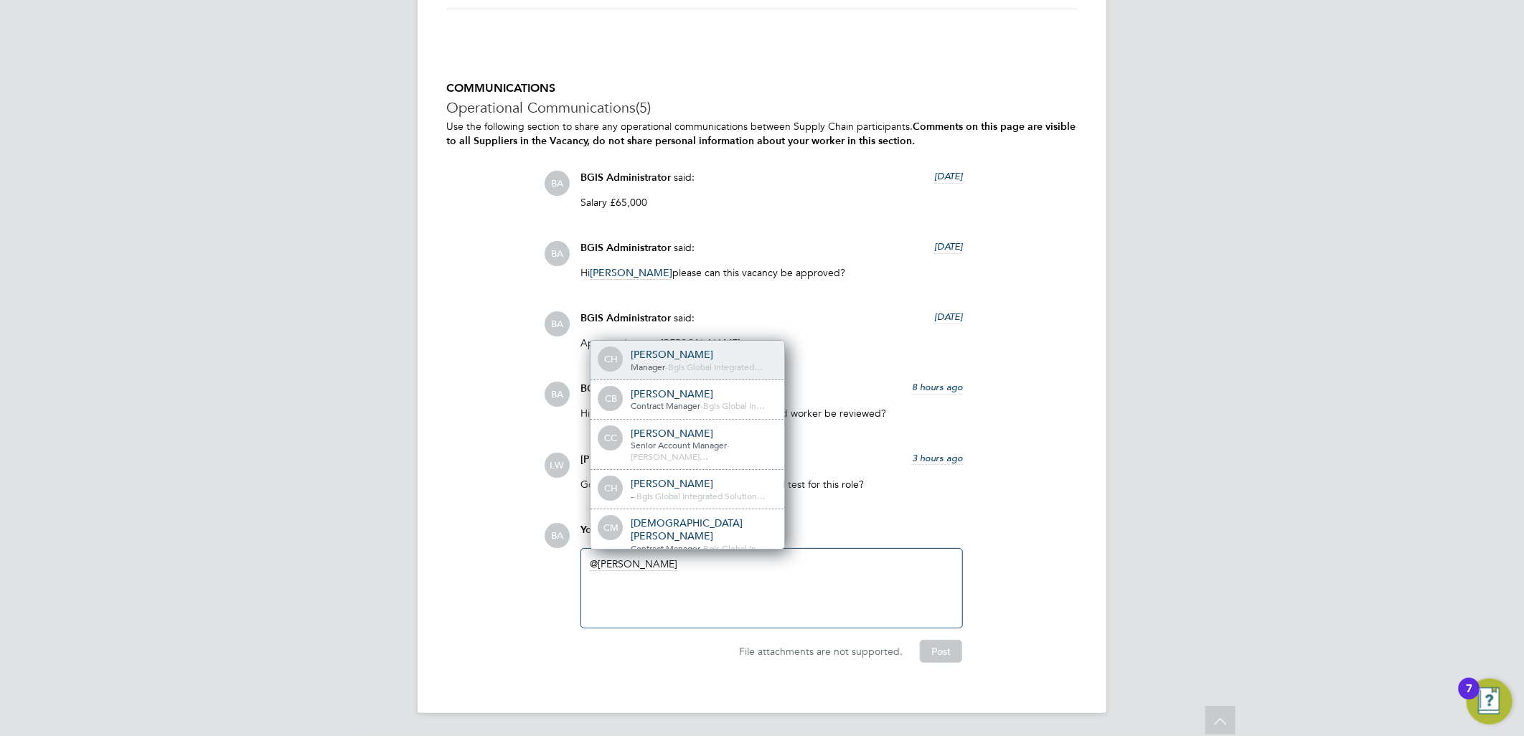
click at [685, 367] on span "Bgis Global Integrated…" at bounding box center [715, 366] width 95 height 11
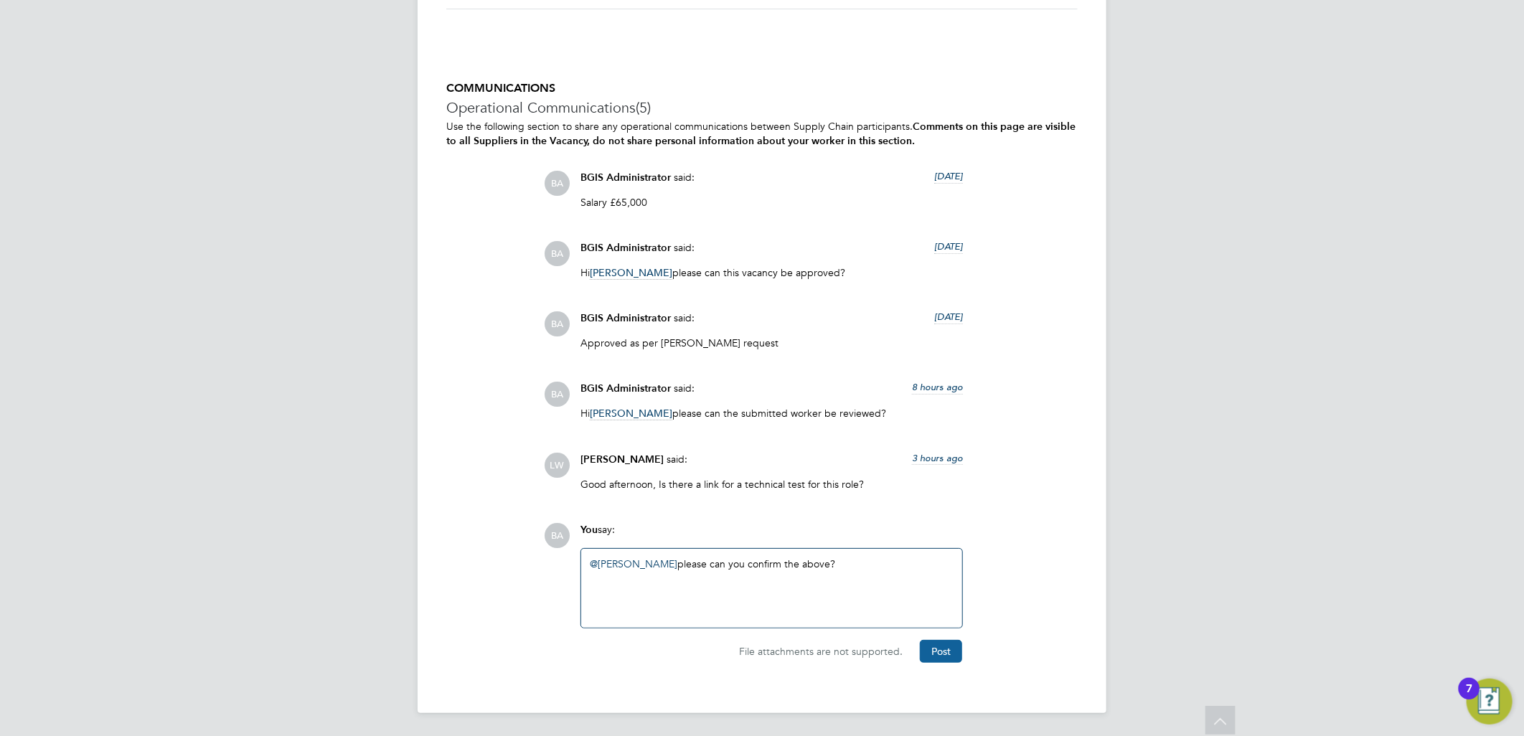
click at [935, 662] on button "Post" at bounding box center [941, 651] width 42 height 23
